Goal: Task Accomplishment & Management: Manage account settings

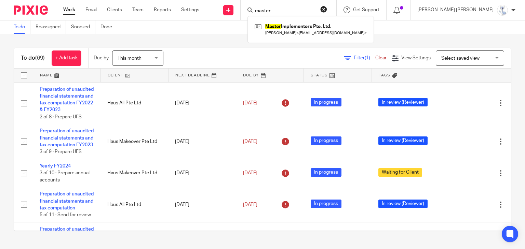
type input "master"
click at [326, 21] on div "Master Implementers Pte. Ltd. Marc Teo < themasterimplementer@gmail.com >" at bounding box center [310, 29] width 126 height 27
click at [326, 30] on link at bounding box center [310, 30] width 115 height 16
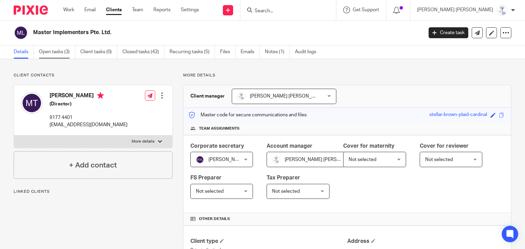
click at [59, 47] on link "Open tasks (3)" at bounding box center [57, 51] width 36 height 13
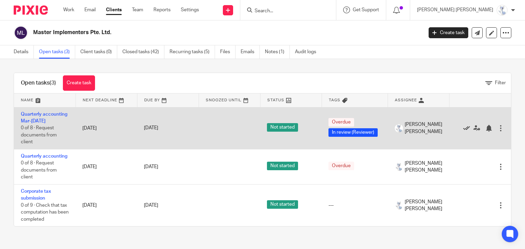
click at [463, 132] on icon at bounding box center [466, 128] width 7 height 7
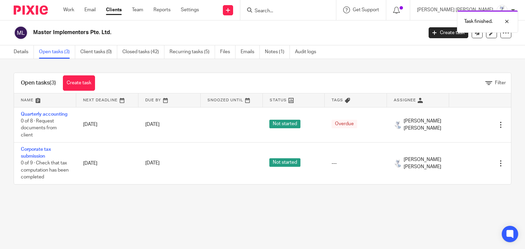
click at [316, 6] on form at bounding box center [290, 10] width 73 height 9
click at [313, 13] on div "Task finished." at bounding box center [390, 20] width 256 height 26
click at [508, 21] on div at bounding box center [501, 21] width 18 height 8
click at [315, 9] on div "Task finished." at bounding box center [390, 20] width 256 height 26
click at [314, 9] on input "Search" at bounding box center [285, 11] width 62 height 6
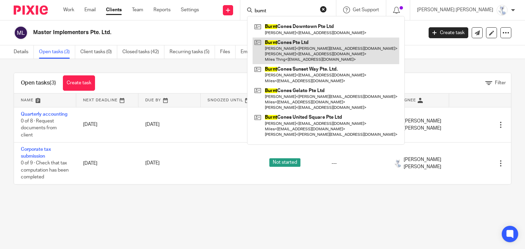
type input "burnt"
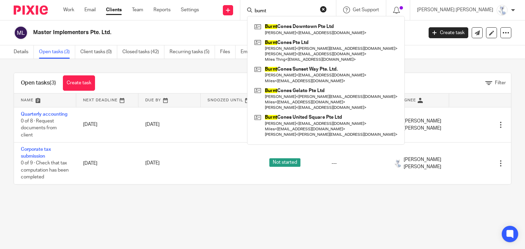
click at [327, 9] on button "reset" at bounding box center [323, 9] width 7 height 7
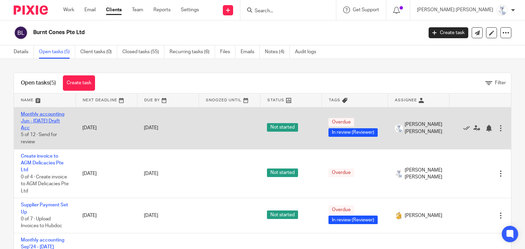
click at [47, 122] on link "Monthly accounting Jun - Jul'25 Draft Acc" at bounding box center [42, 121] width 43 height 19
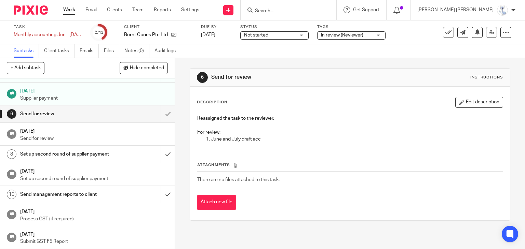
scroll to position [84, 0]
click at [502, 29] on icon at bounding box center [505, 32] width 7 height 7
click at [483, 60] on link "Advanced task editor" at bounding box center [479, 59] width 45 height 5
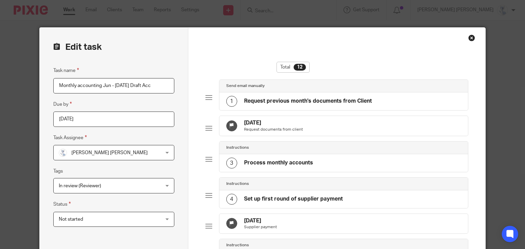
click at [155, 87] on input "Monthly accounting Jun - [DATE] Draft Acc" at bounding box center [113, 85] width 121 height 15
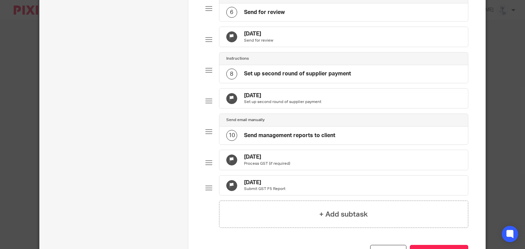
scroll to position [335, 0]
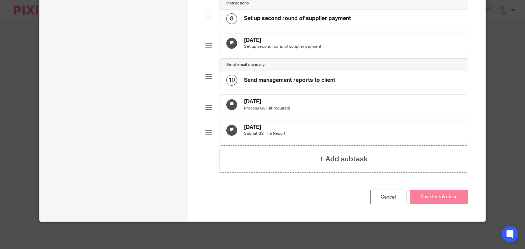
type input "Monthly accounting Jun - [DATE] Draft Acc reviewed, pending client reply queries"
click at [456, 192] on button "Save task & close" at bounding box center [439, 197] width 58 height 15
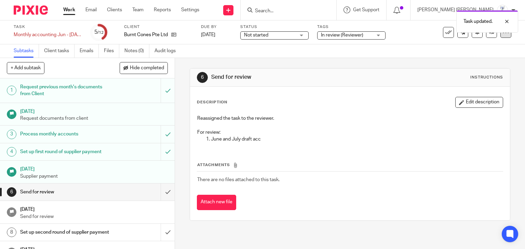
click at [502, 37] on div at bounding box center [505, 32] width 11 height 11
click at [492, 59] on link "Advanced task editor" at bounding box center [479, 59] width 45 height 5
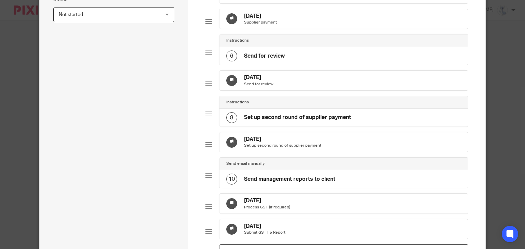
scroll to position [308, 0]
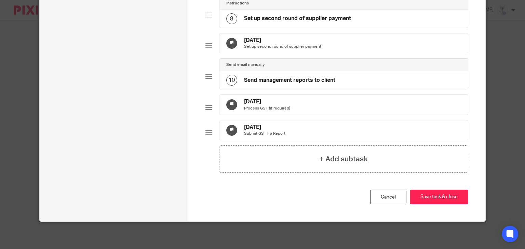
type input "Monthly accounting Jun - [DATE] Draft Acc reviewed, pending client reply querie…"
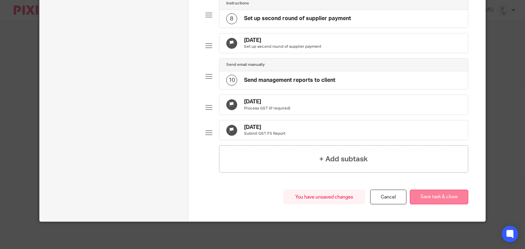
click at [437, 205] on button "Save task & close" at bounding box center [439, 197] width 58 height 15
